Goal: Information Seeking & Learning: Learn about a topic

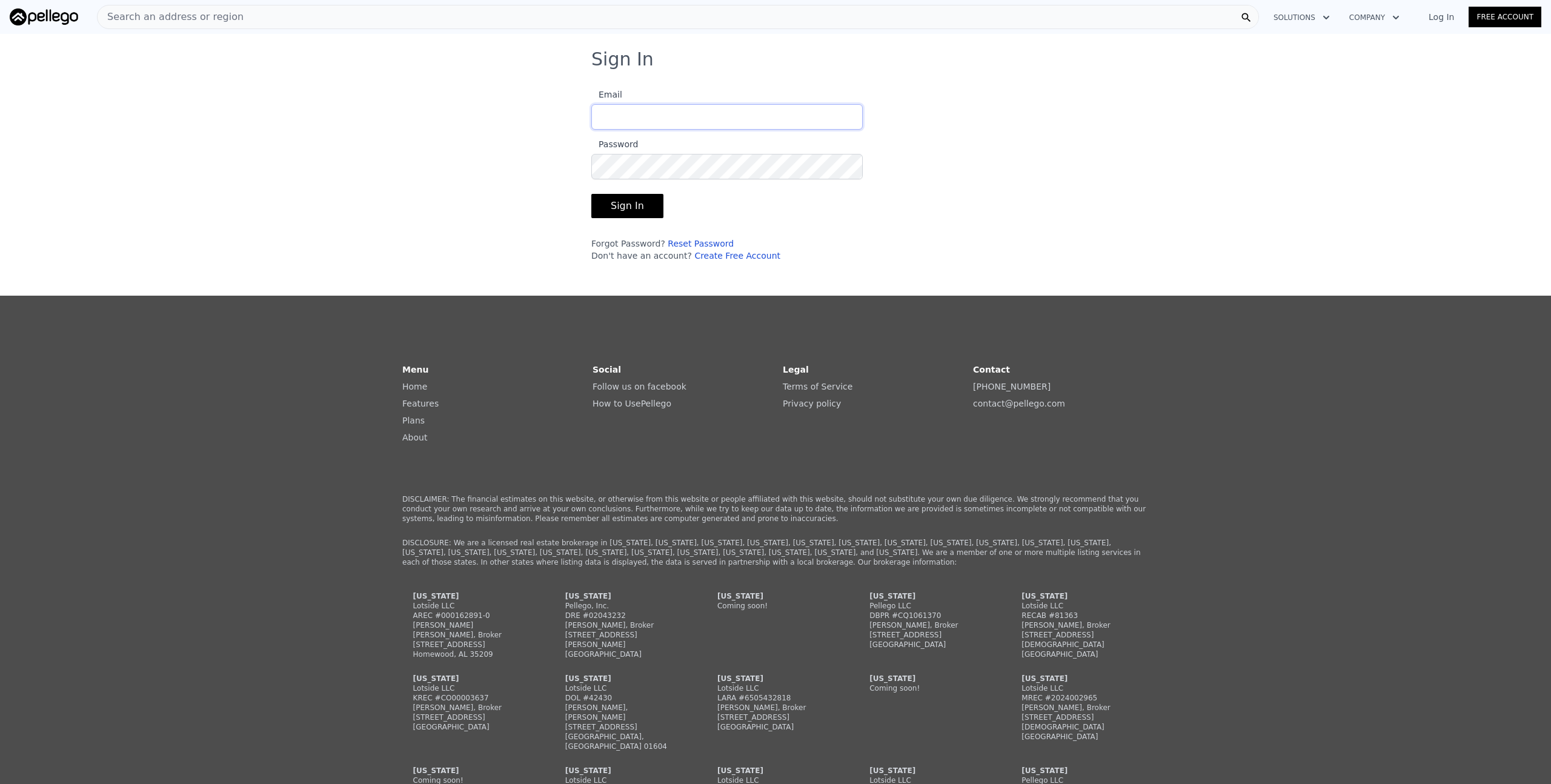
type input "[EMAIL_ADDRESS][DOMAIN_NAME]"
click at [633, 216] on button "Sign In" at bounding box center [627, 205] width 72 height 25
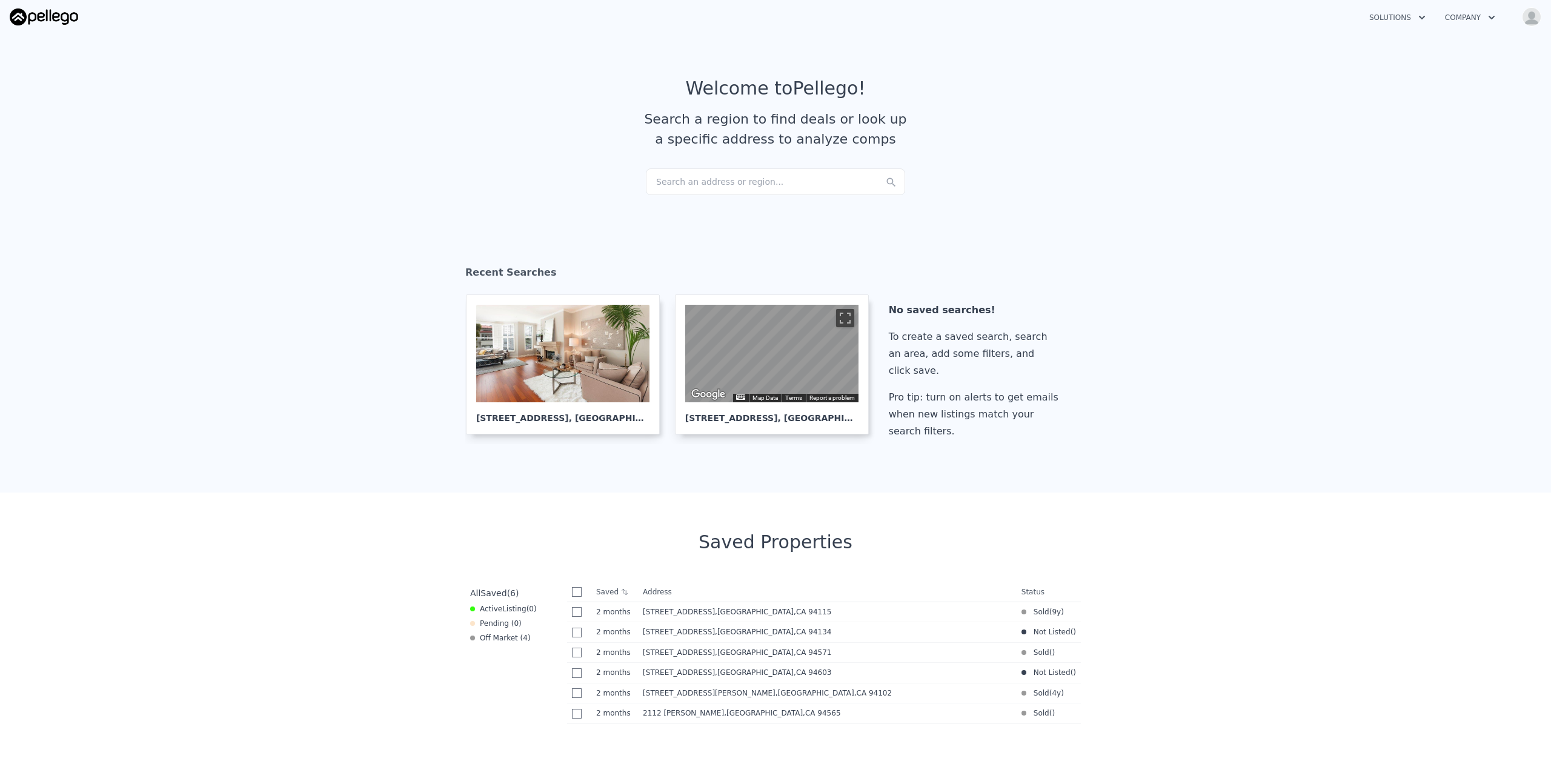
click at [507, 612] on span "Listing" at bounding box center [515, 608] width 25 height 8
click at [1411, 19] on button "Solutions" at bounding box center [1398, 17] width 76 height 22
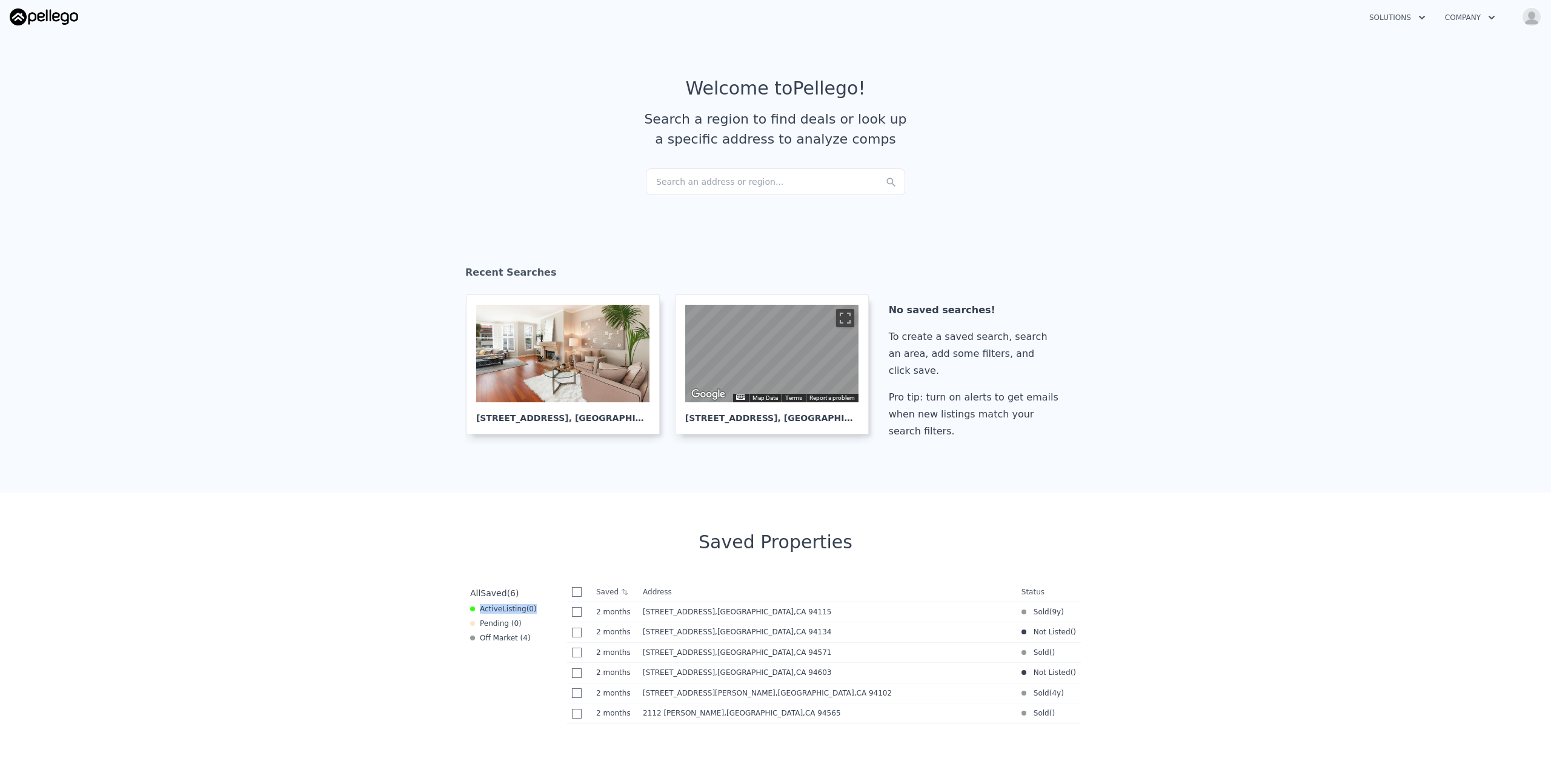
click at [1473, 19] on button "Company" at bounding box center [1471, 17] width 70 height 22
click at [1470, 76] on link "How it Works" at bounding box center [1503, 68] width 136 height 22
click at [943, 331] on div "To create a saved search, search an area, add some filters, and click save." at bounding box center [976, 354] width 174 height 51
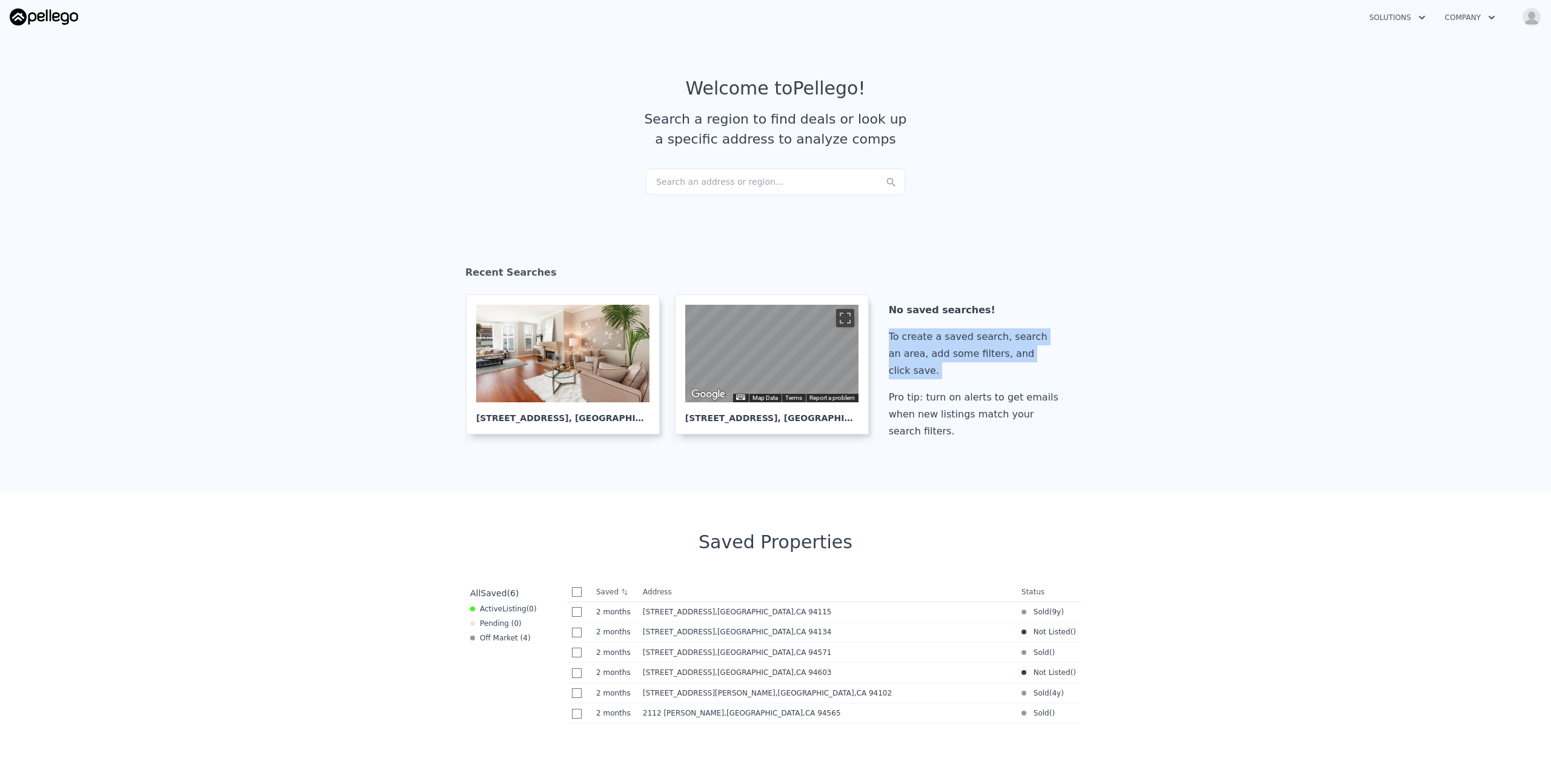
click at [943, 331] on div "To create a saved search, search an area, add some filters, and click save." at bounding box center [976, 354] width 174 height 51
click at [949, 391] on div "Pro tip: turn on alerts to get emails when new listings match your search filte…" at bounding box center [976, 414] width 174 height 51
click at [592, 362] on div at bounding box center [563, 353] width 173 height 98
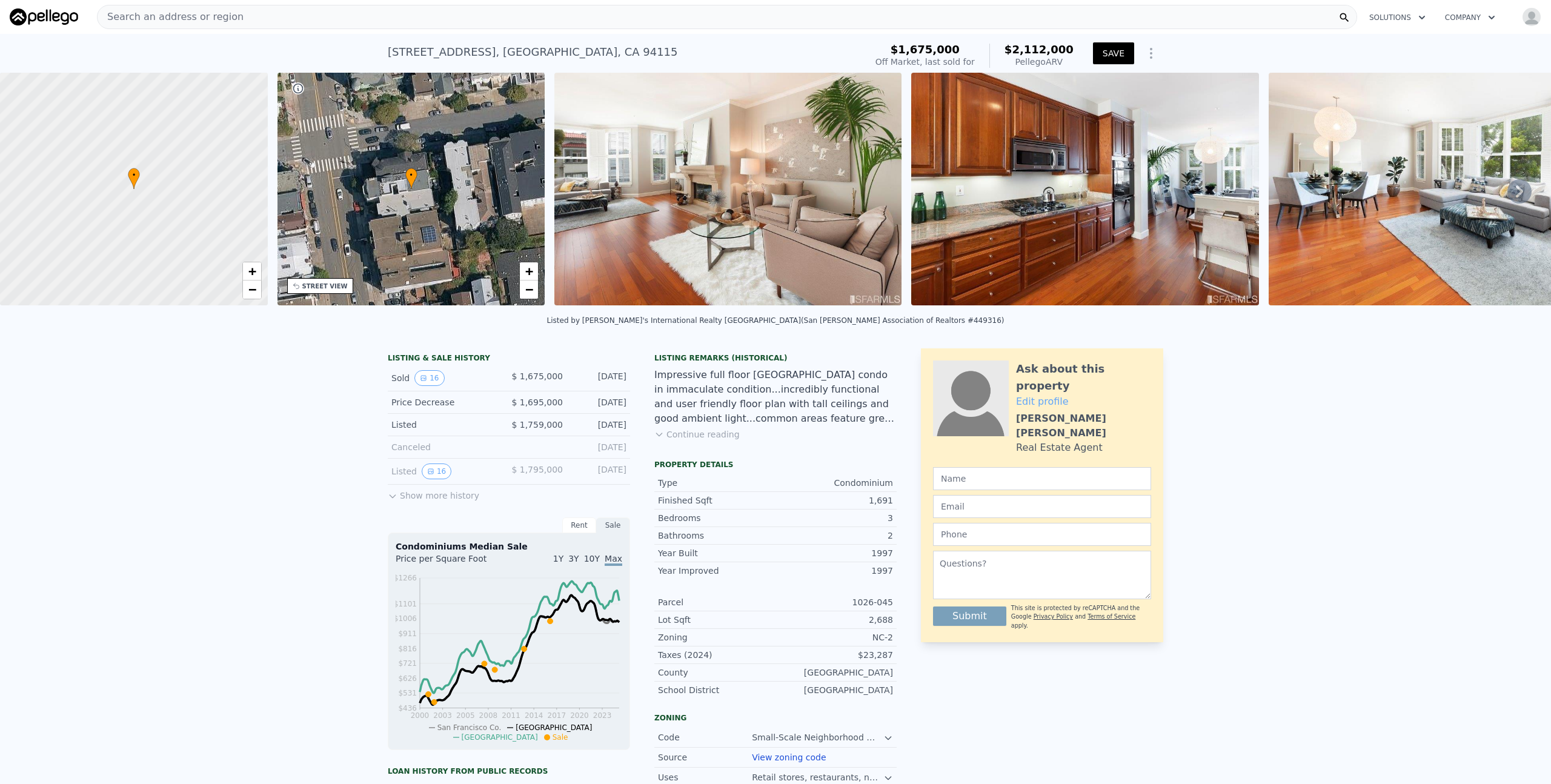
click at [700, 441] on button "Continue reading" at bounding box center [697, 434] width 86 height 12
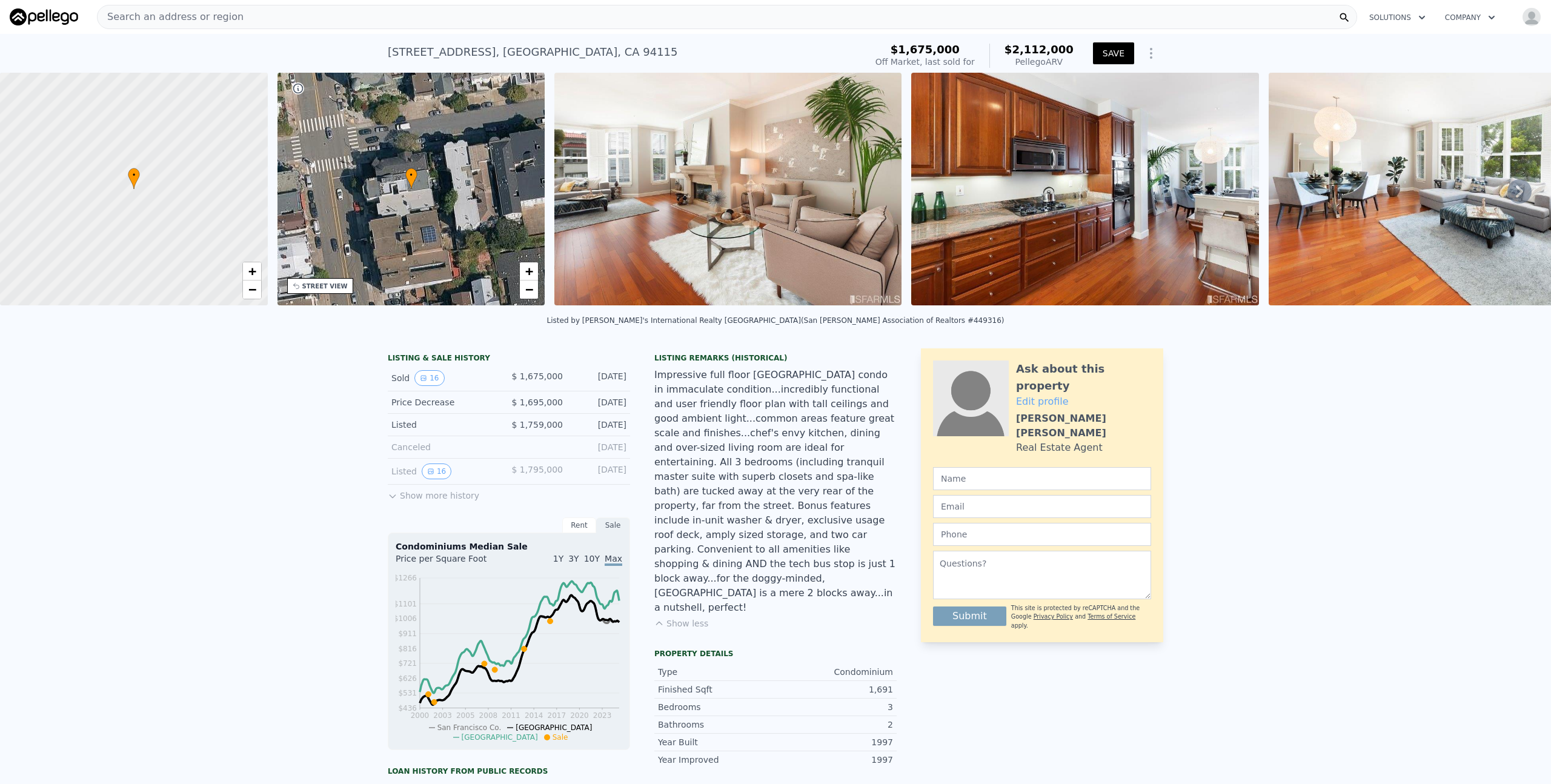
click at [767, 415] on div "Impressive full floor Pac Heights condo in immaculate condition...incredibly fu…" at bounding box center [775, 491] width 242 height 247
click at [759, 424] on div "Impressive full floor Pac Heights condo in immaculate condition...incredibly fu…" at bounding box center [775, 491] width 242 height 247
